Goal: Task Accomplishment & Management: Complete application form

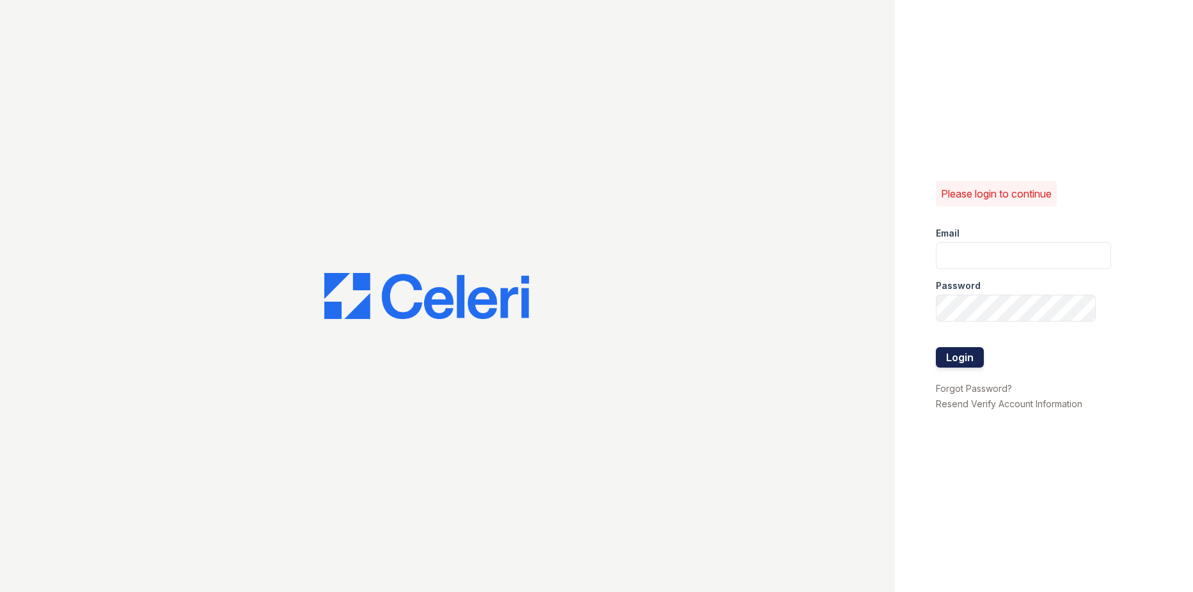
type input "[EMAIL_ADDRESS][DOMAIN_NAME]"
click at [964, 358] on button "Login" at bounding box center [960, 357] width 48 height 20
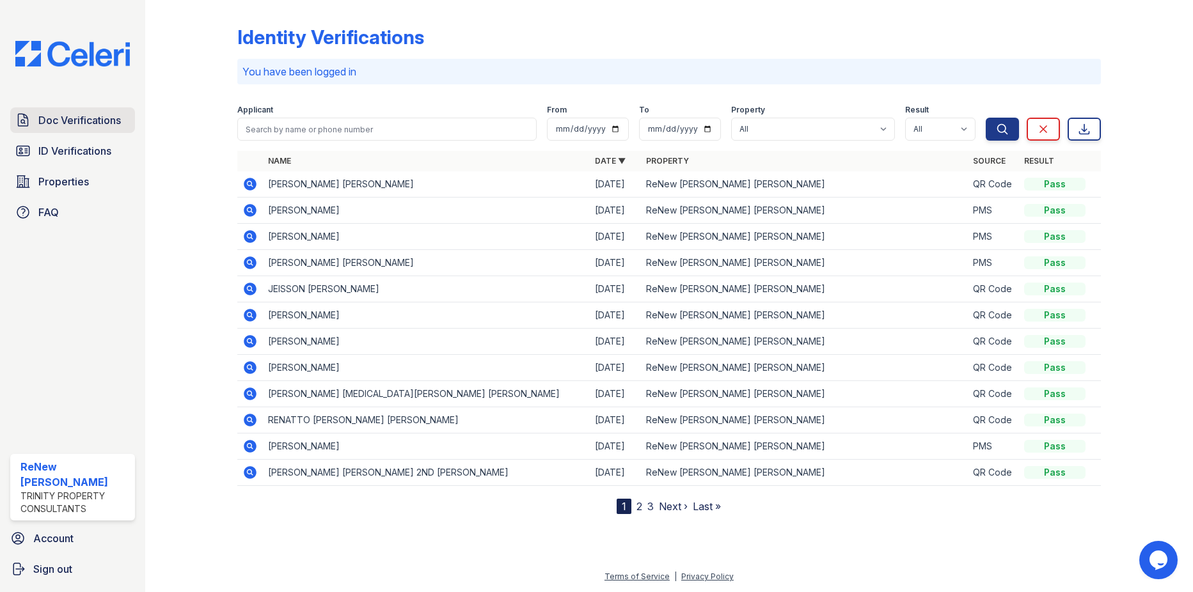
click at [102, 122] on span "Doc Verifications" at bounding box center [79, 120] width 83 height 15
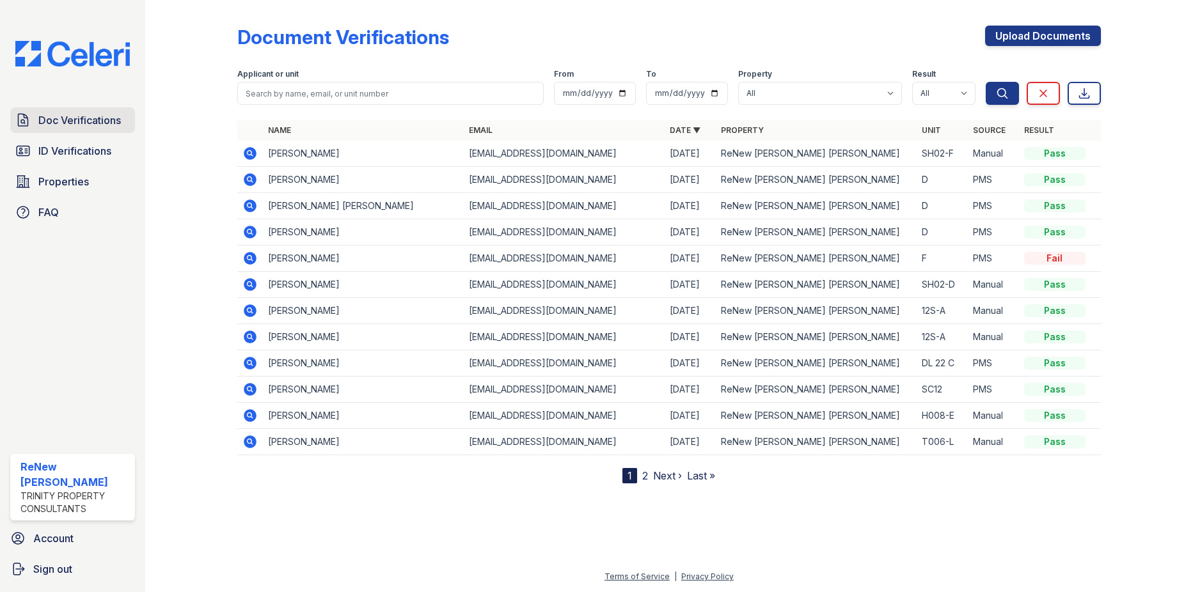
click at [61, 118] on span "Doc Verifications" at bounding box center [79, 120] width 83 height 15
click at [1045, 43] on link "Upload Documents" at bounding box center [1043, 36] width 116 height 20
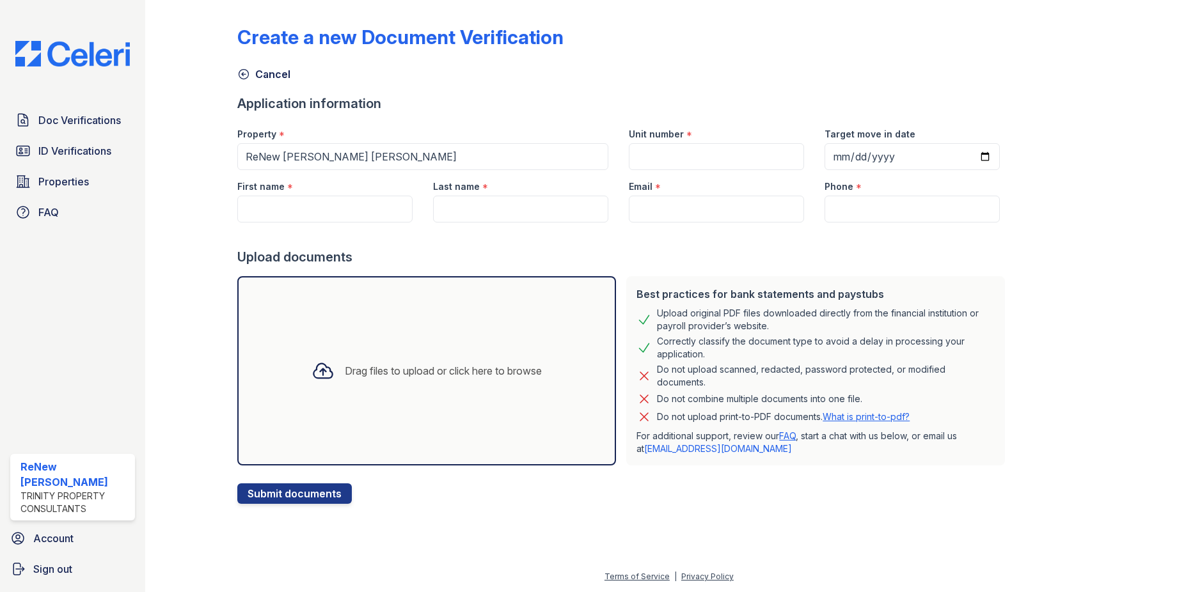
click at [450, 375] on div "Drag files to upload or click here to browse" at bounding box center [443, 370] width 197 height 15
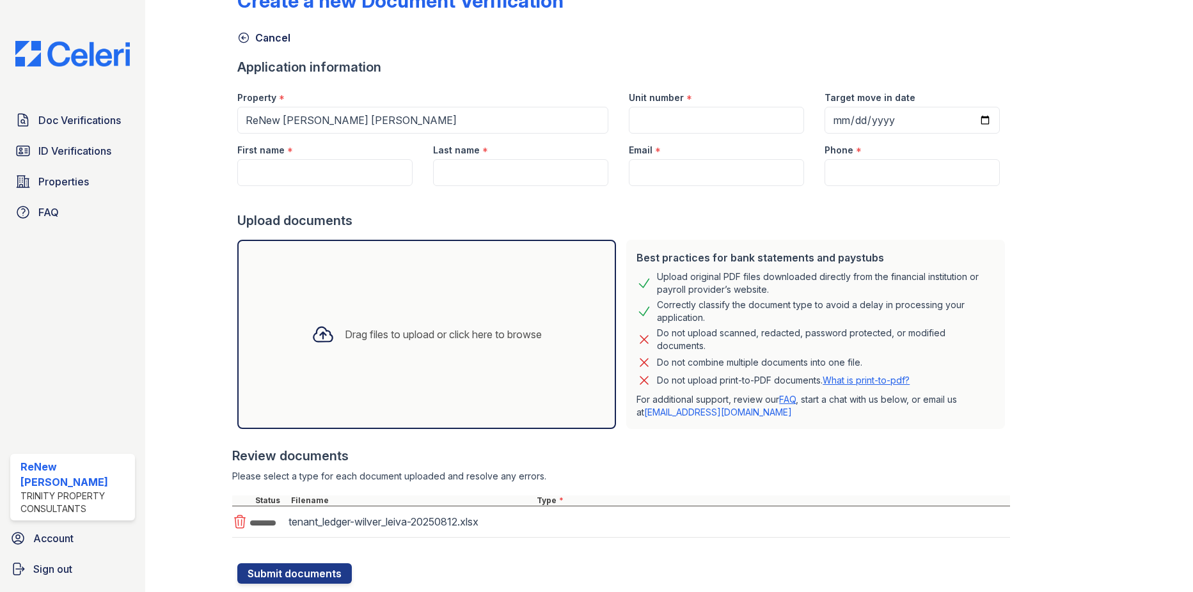
scroll to position [72, 0]
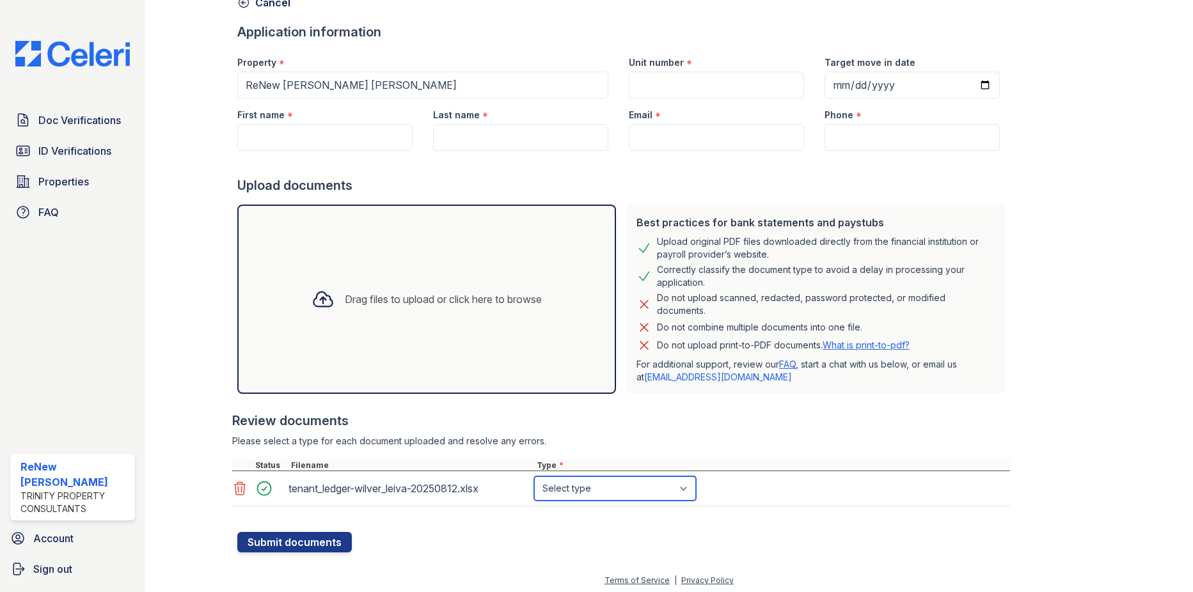
click at [587, 496] on select "Select type Paystub Bank Statement Offer Letter Tax Documents Benefit Award Let…" at bounding box center [615, 489] width 162 height 24
select select "tax_documents"
click at [534, 477] on select "Select type Paystub Bank Statement Offer Letter Tax Documents Benefit Award Let…" at bounding box center [615, 489] width 162 height 24
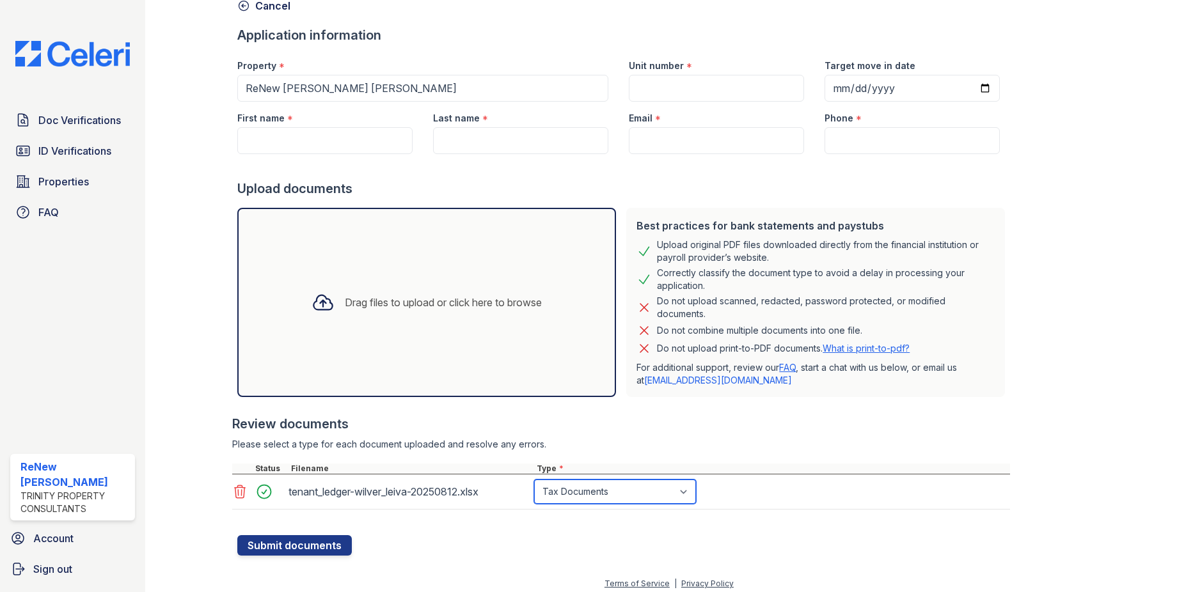
scroll to position [75, 0]
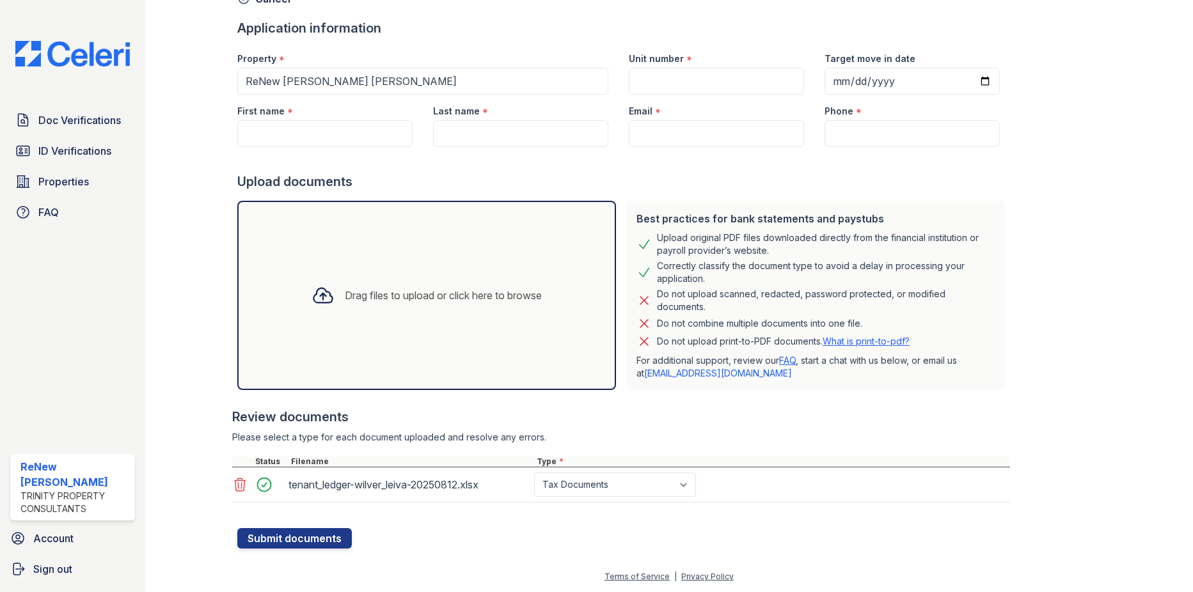
click at [783, 360] on link "FAQ" at bounding box center [787, 360] width 17 height 11
